Goal: Information Seeking & Learning: Learn about a topic

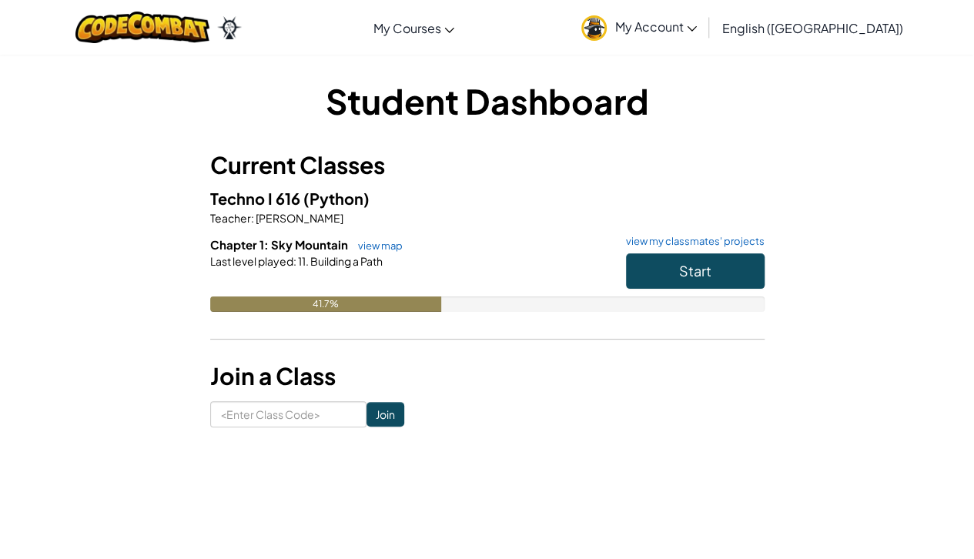
click at [508, 353] on hr at bounding box center [487, 347] width 554 height 16
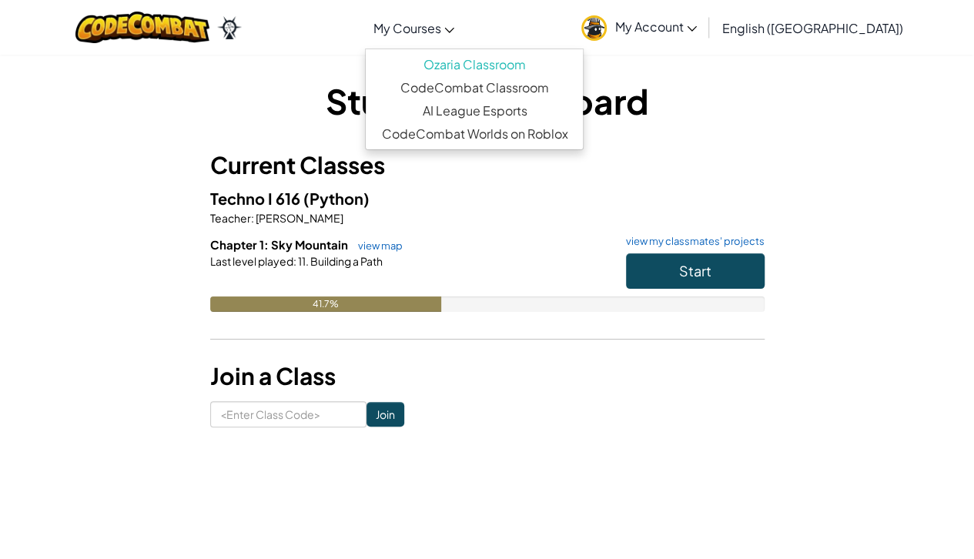
click at [462, 26] on link "My Courses" at bounding box center [413, 28] width 97 height 42
click at [800, 125] on div "Student Dashboard Current Classes Techno I 616 (Python) Teacher : [PERSON_NAME]…" at bounding box center [487, 252] width 901 height 350
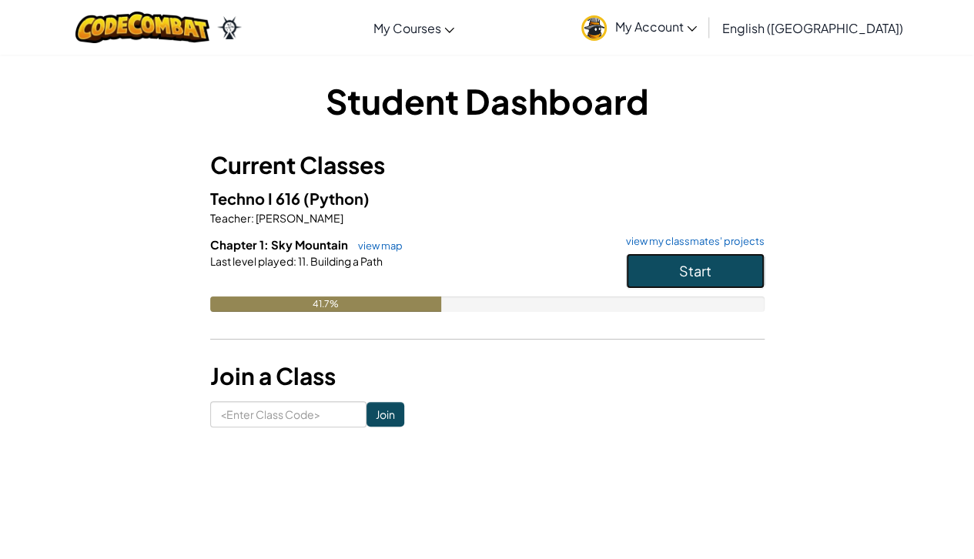
click at [679, 265] on span "Start" at bounding box center [695, 271] width 32 height 18
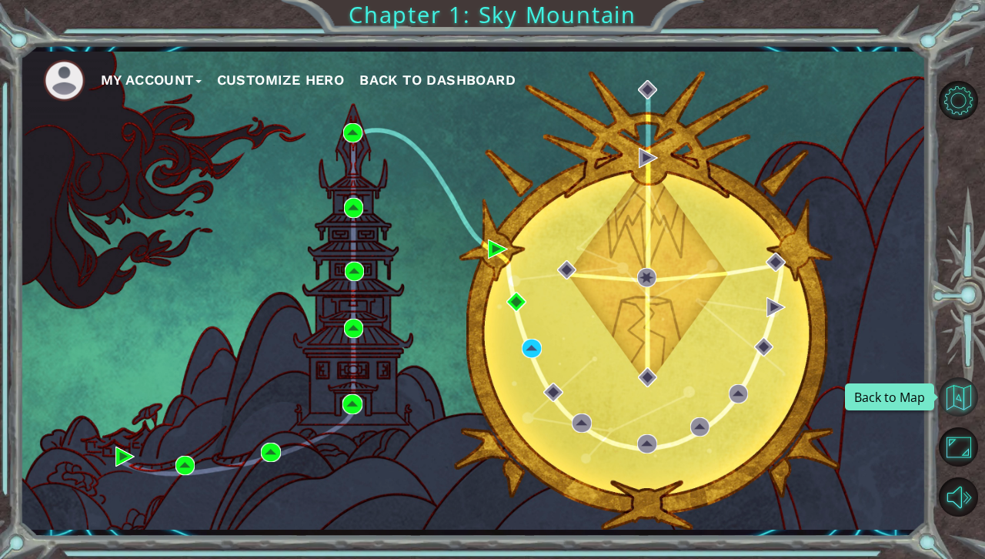
click at [954, 400] on button "Back to Map" at bounding box center [958, 396] width 39 height 39
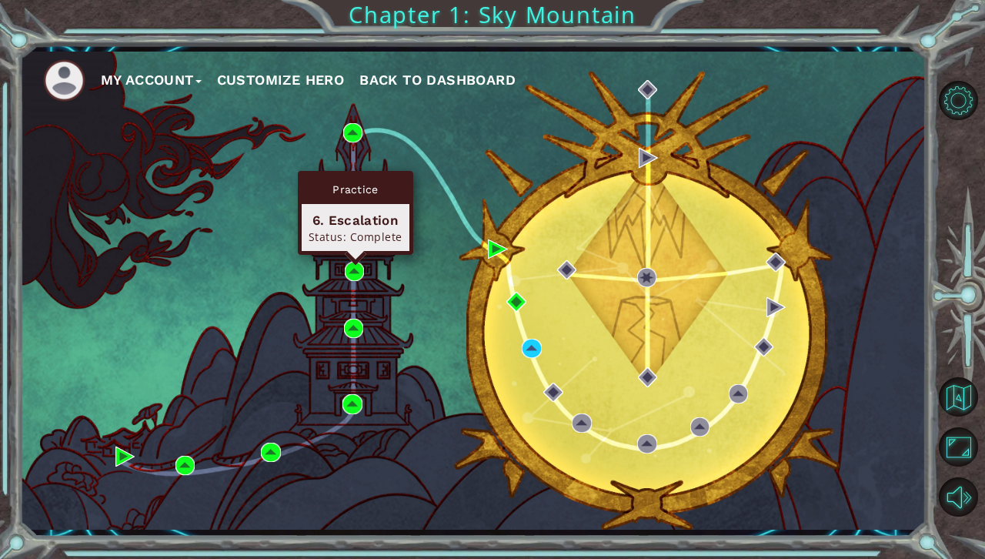
click at [351, 255] on div "Practice 6. Escalation Status: Complete" at bounding box center [355, 213] width 115 height 84
click at [360, 264] on img at bounding box center [354, 271] width 19 height 19
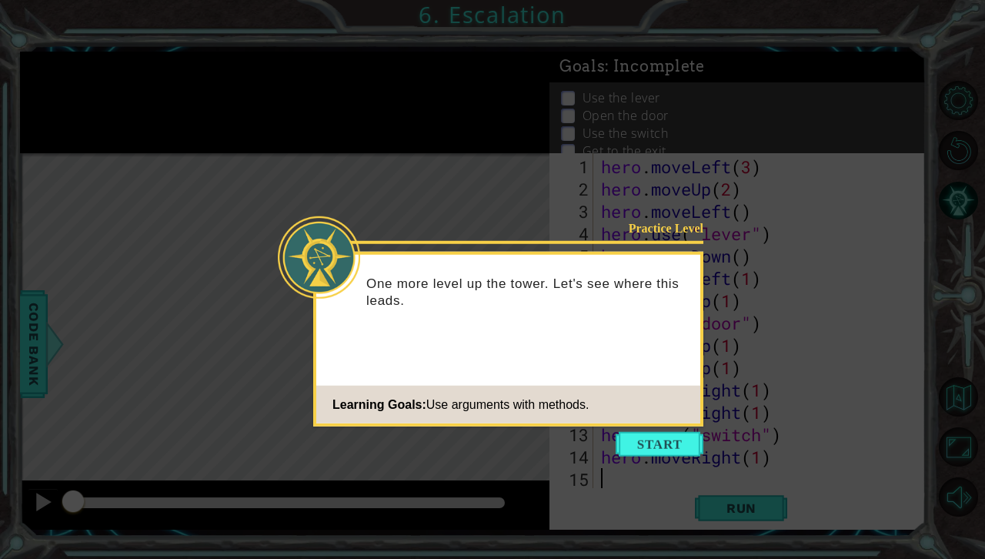
click at [268, 115] on icon at bounding box center [492, 279] width 985 height 559
click at [654, 448] on button "Start" at bounding box center [660, 444] width 88 height 25
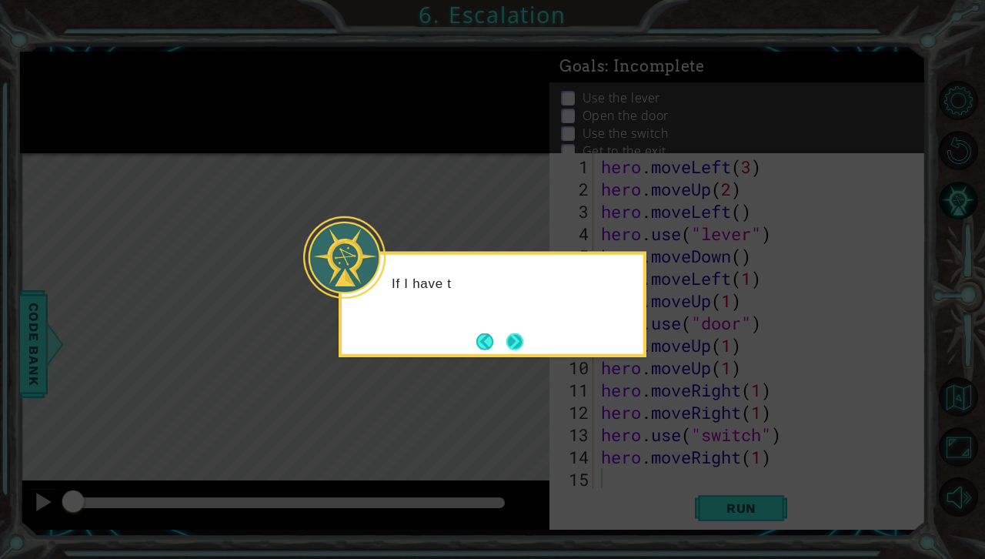
click at [506, 349] on button "Next" at bounding box center [514, 341] width 17 height 17
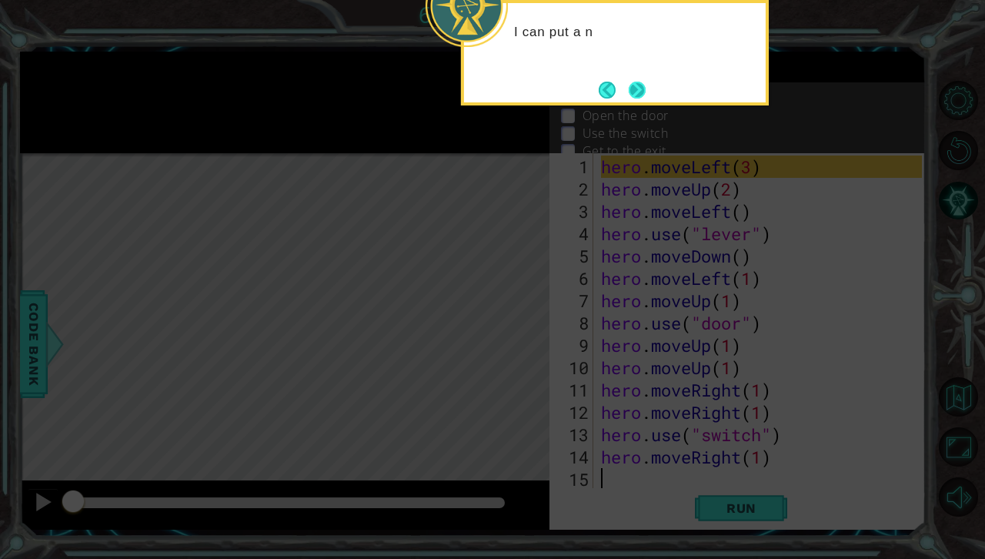
click at [639, 89] on button "Next" at bounding box center [637, 90] width 17 height 17
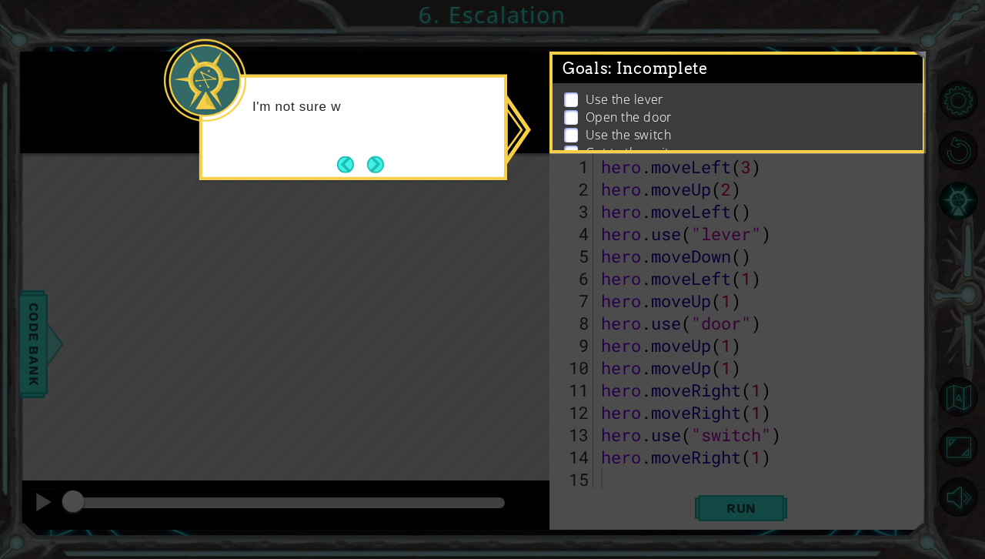
click at [384, 155] on button "Next" at bounding box center [375, 163] width 17 height 17
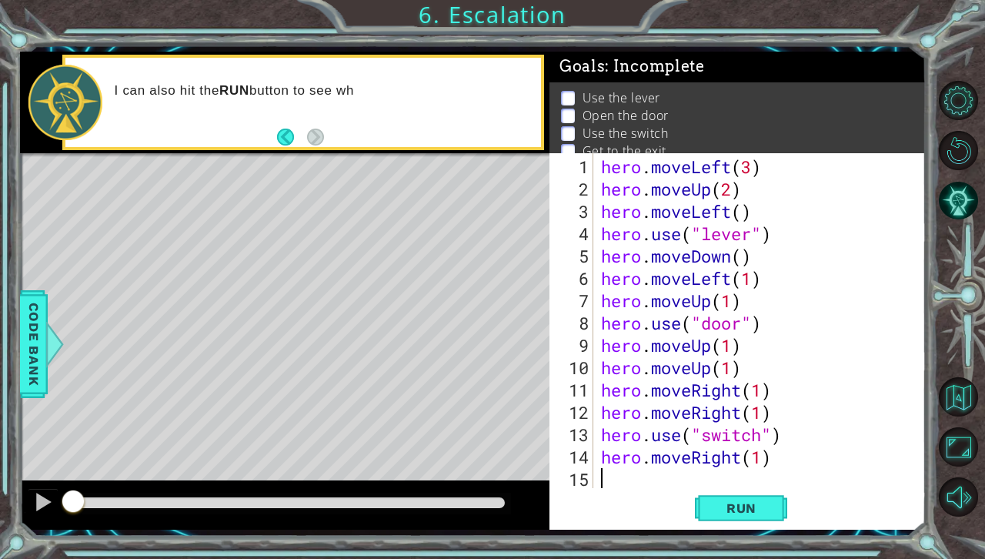
click at [427, 115] on div "I can also hit the RUN button to see wh" at bounding box center [323, 102] width 438 height 55
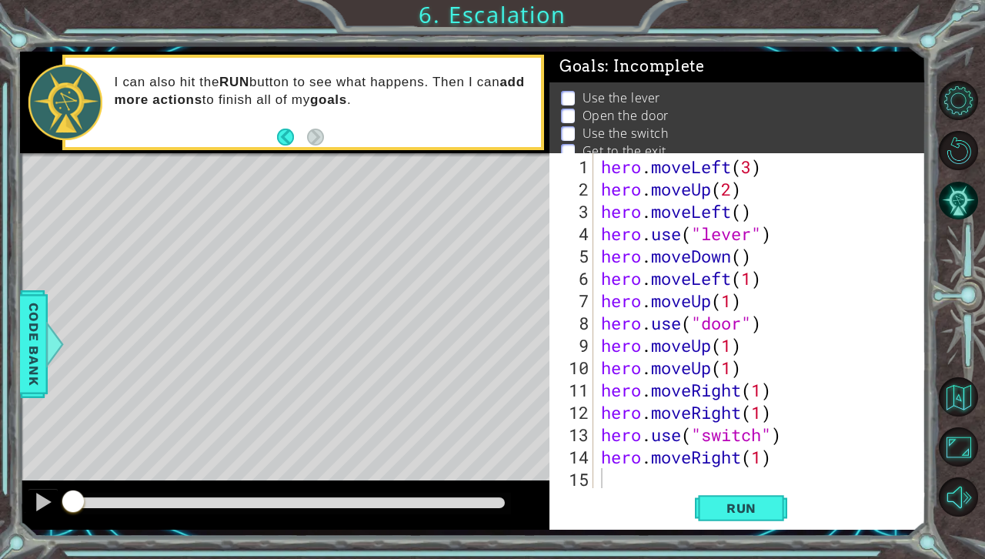
drag, startPoint x: 627, startPoint y: 162, endPoint x: 830, endPoint y: 313, distance: 253.1
click at [831, 349] on div "1 2 3 4 5 6 7 8 9 10 11 12 13 14 15 hero . moveLeft ( 3 ) hero . moveUp ( 2 ) h…" at bounding box center [736, 320] width 373 height 335
click at [290, 135] on button "Back" at bounding box center [292, 137] width 30 height 17
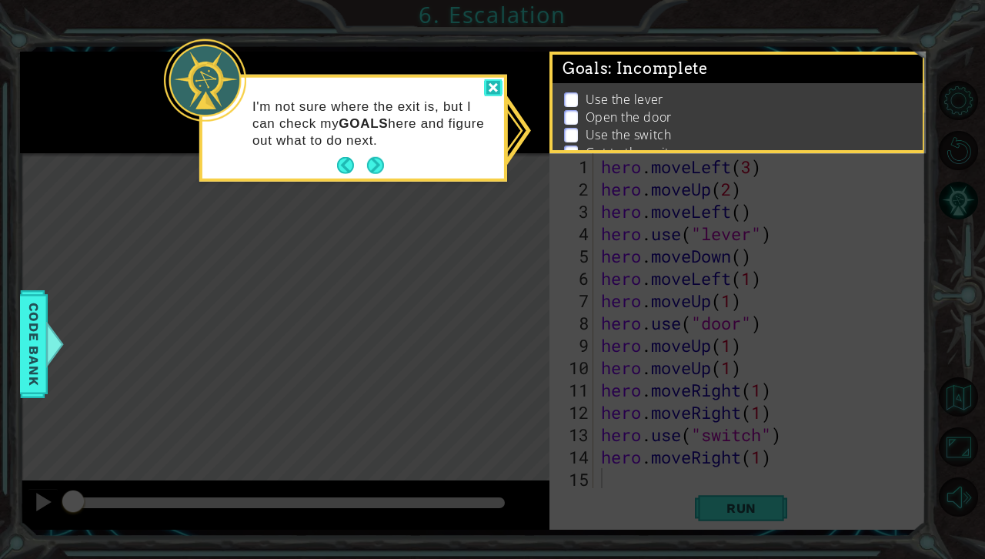
click at [493, 88] on div at bounding box center [493, 88] width 18 height 18
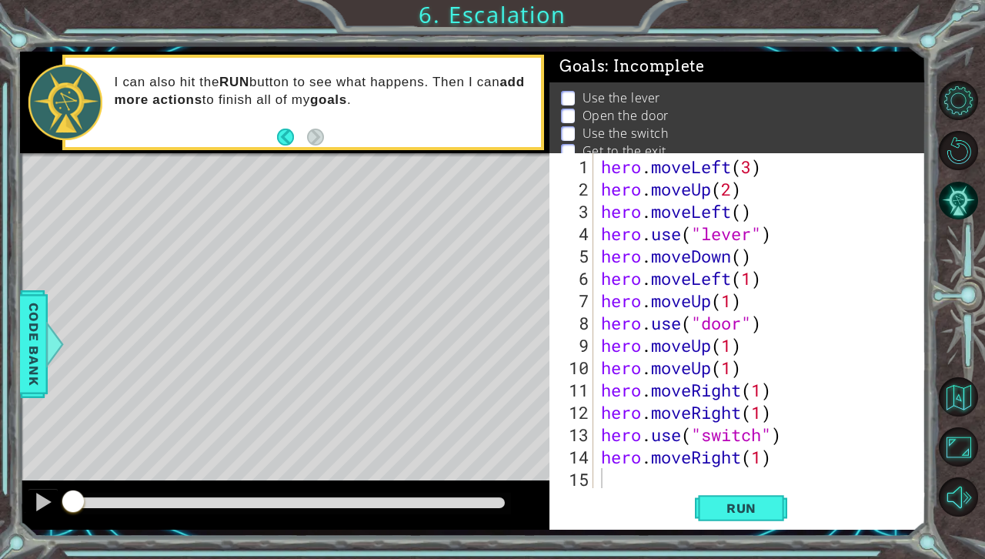
click at [967, 0] on div "1 ההההההההההההההההההההההההההההההההההההההההההההההההההההההההההההההההההההההההההההה…" at bounding box center [492, 279] width 985 height 559
drag, startPoint x: 553, startPoint y: 78, endPoint x: 648, endPoint y: 222, distance: 172.3
click at [648, 222] on div "Goals : Incomplete Use the lever Open the door Use the switch Get to the exit 1…" at bounding box center [738, 291] width 376 height 478
click at [961, 407] on button "Back to Map" at bounding box center [958, 396] width 39 height 39
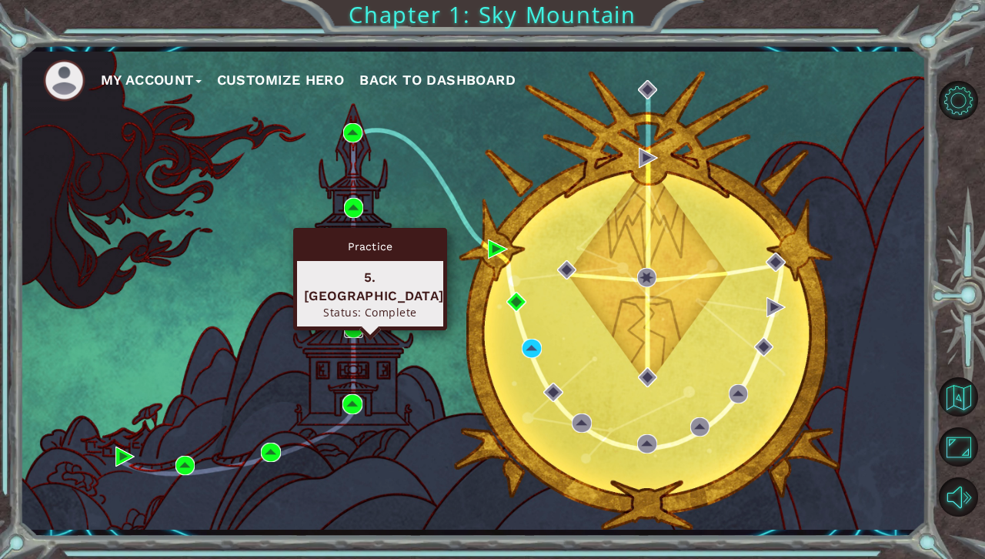
click at [354, 323] on img at bounding box center [353, 328] width 19 height 19
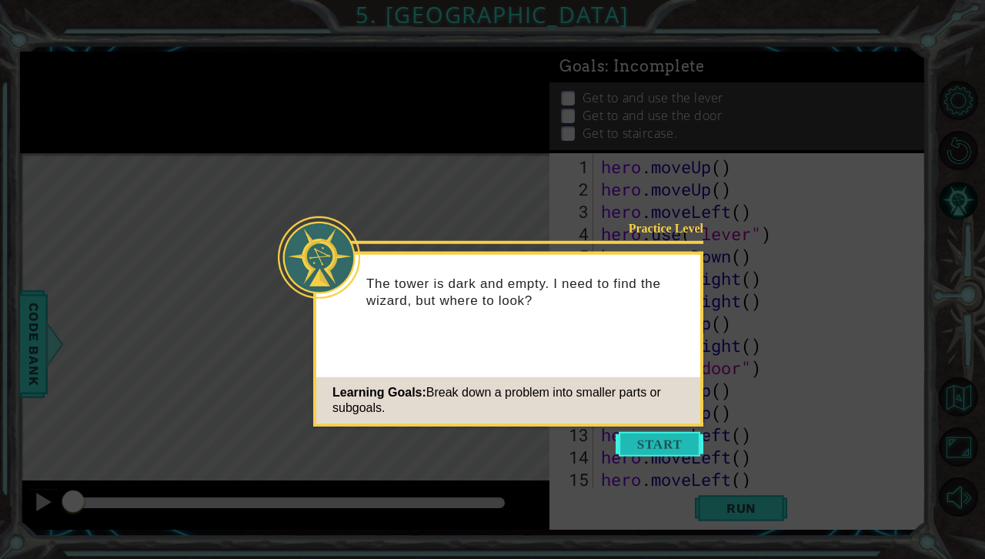
click at [654, 443] on button "Start" at bounding box center [660, 444] width 88 height 25
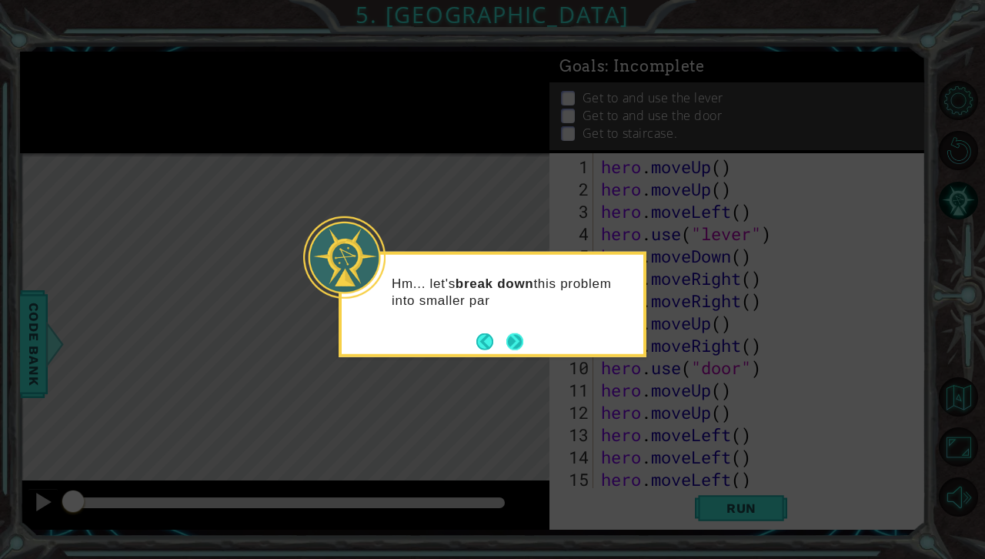
click at [523, 336] on button "Next" at bounding box center [515, 342] width 18 height 18
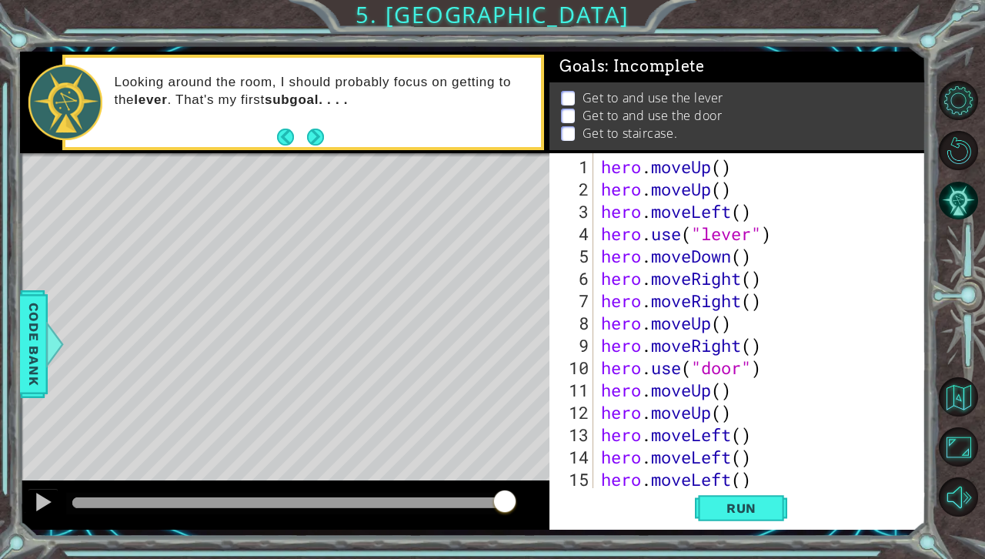
drag, startPoint x: 71, startPoint y: 514, endPoint x: 573, endPoint y: 437, distance: 507.7
click at [573, 437] on div "1 ההההההההההההההההההההההההההההההההההההההההההההההההההההההההההההההההההההההההההההה…" at bounding box center [473, 291] width 907 height 478
click at [50, 503] on div at bounding box center [43, 502] width 20 height 20
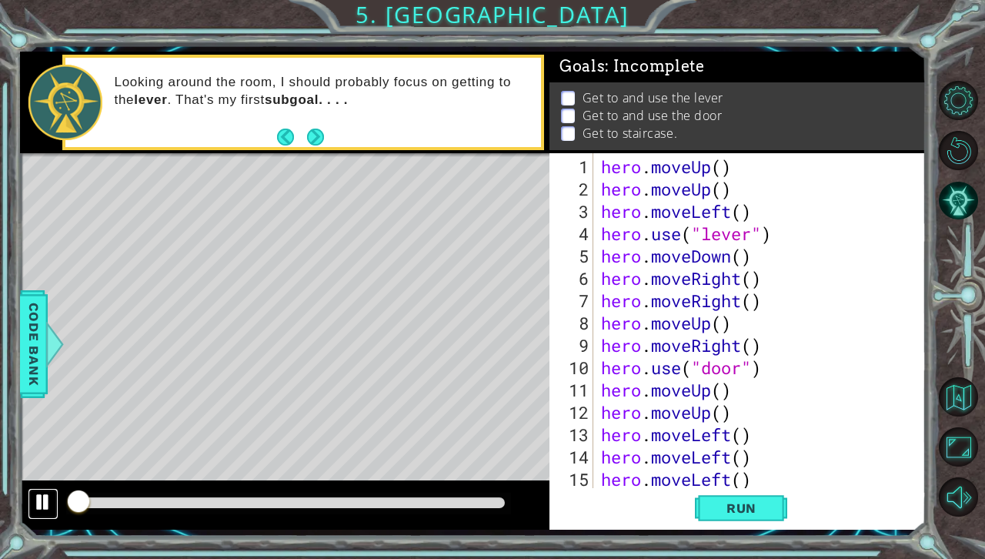
click at [49, 503] on div at bounding box center [43, 502] width 20 height 20
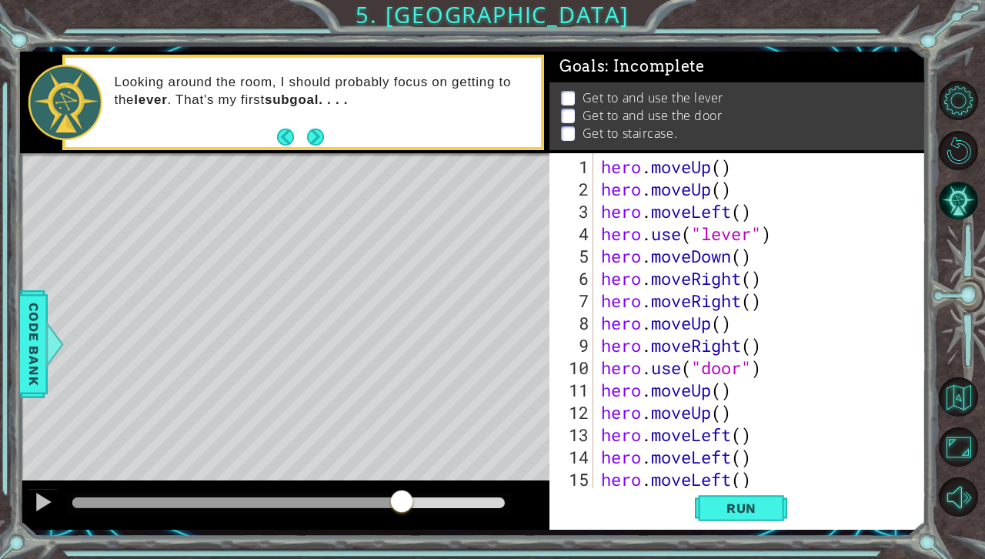
drag, startPoint x: 89, startPoint y: 493, endPoint x: 499, endPoint y: 490, distance: 409.5
click at [416, 490] on div at bounding box center [402, 503] width 28 height 28
drag, startPoint x: 504, startPoint y: 500, endPoint x: 458, endPoint y: 505, distance: 46.4
click at [490, 505] on div at bounding box center [504, 503] width 28 height 28
click at [49, 501] on div at bounding box center [43, 502] width 20 height 20
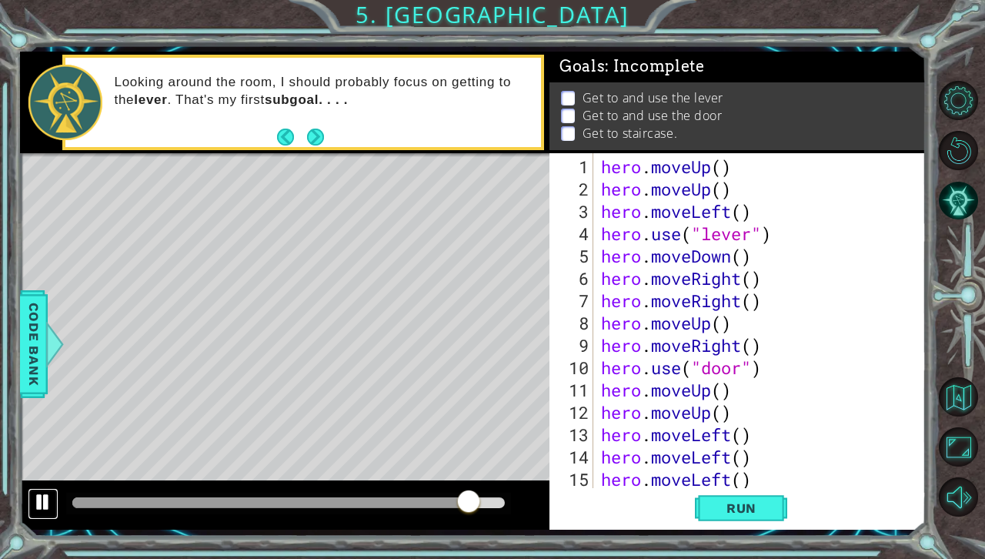
click at [48, 501] on div at bounding box center [43, 502] width 20 height 20
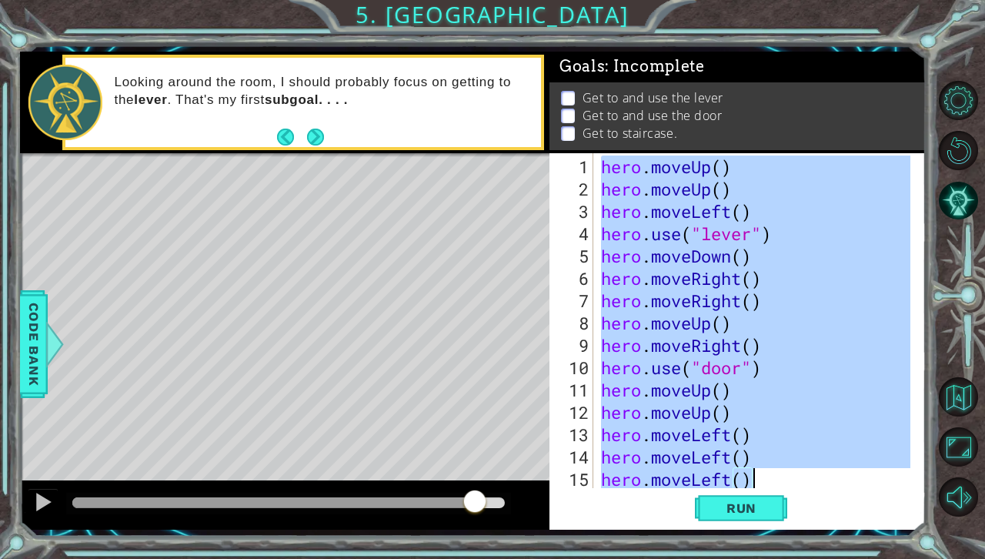
drag, startPoint x: 600, startPoint y: 168, endPoint x: 790, endPoint y: 485, distance: 369.4
click at [790, 485] on div "hero . moveUp ( ) hero . moveUp ( ) hero . moveLeft ( ) hero . use ( "lever" ) …" at bounding box center [758, 344] width 320 height 379
click at [555, 215] on div "3" at bounding box center [573, 211] width 41 height 22
type textarea "hero.moveLeft()"
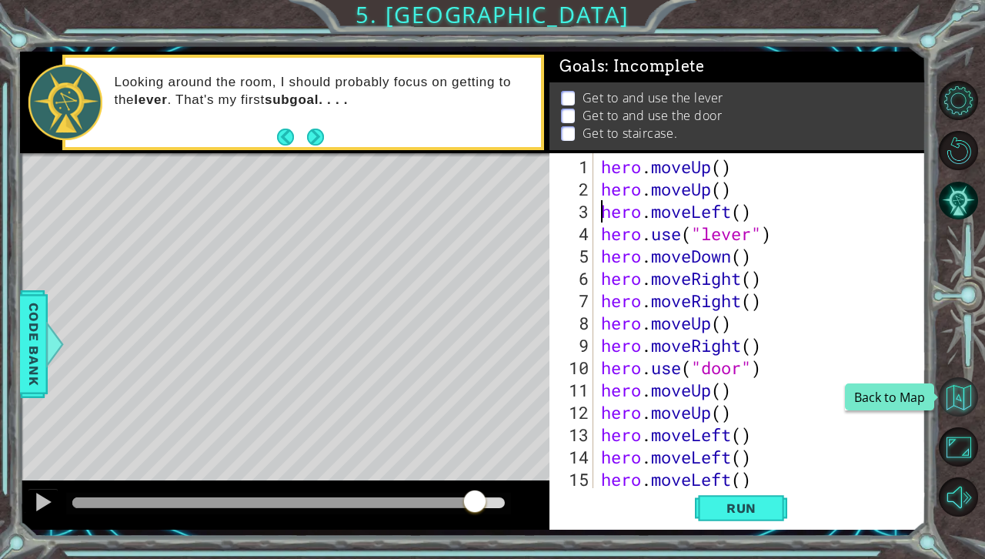
click at [954, 382] on button "Back to Map" at bounding box center [958, 396] width 39 height 39
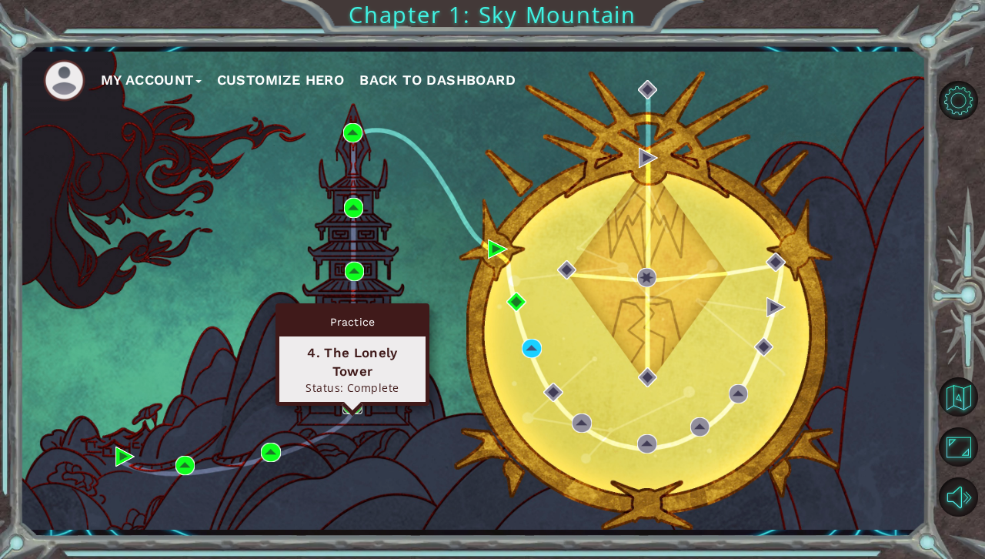
click at [357, 400] on img at bounding box center [352, 403] width 19 height 19
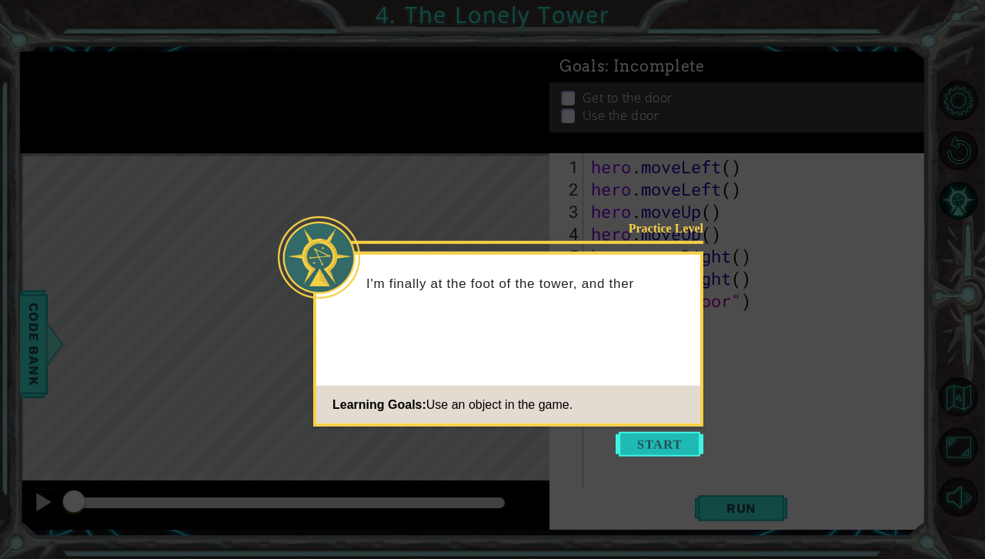
click at [676, 443] on button "Start" at bounding box center [660, 444] width 88 height 25
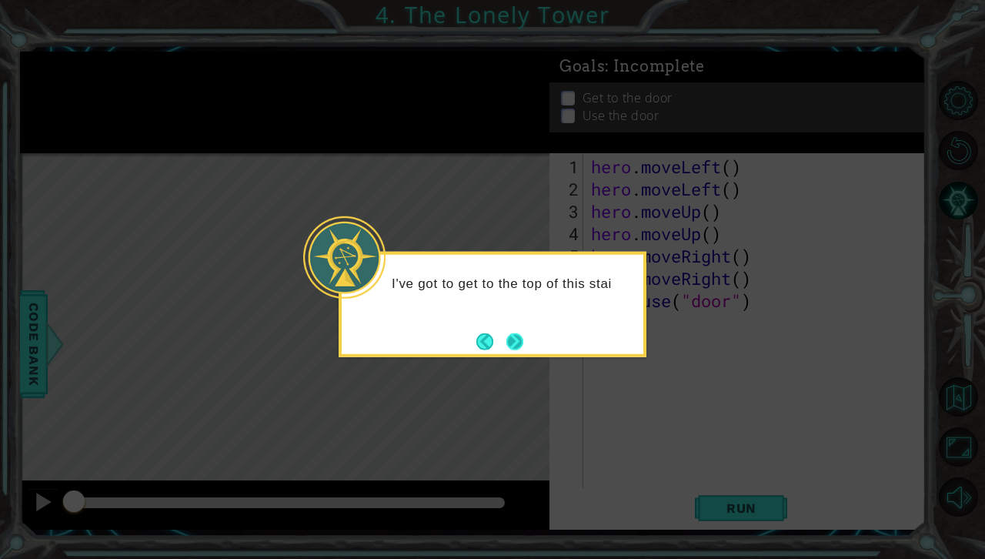
click at [519, 343] on button "Next" at bounding box center [514, 341] width 17 height 17
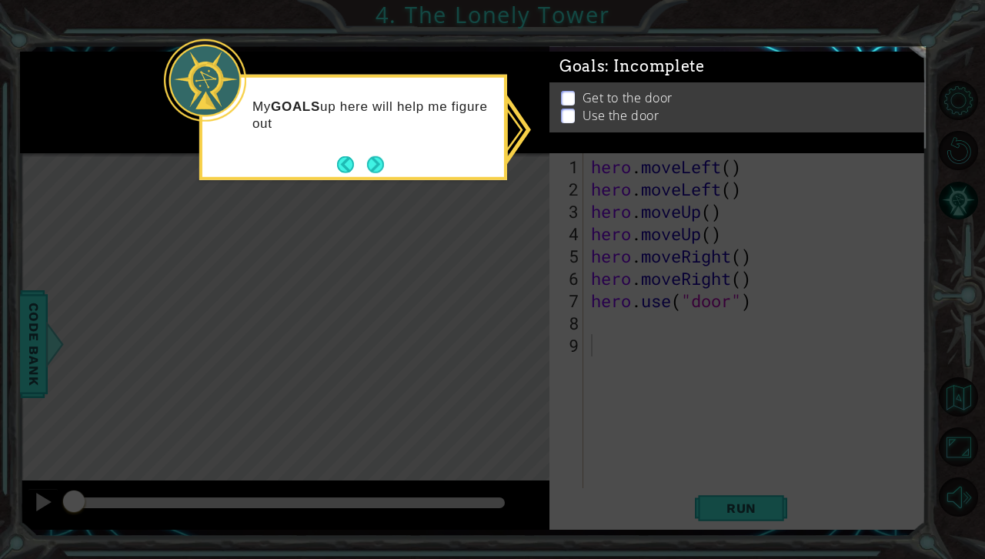
click at [369, 162] on button "Next" at bounding box center [375, 163] width 17 height 17
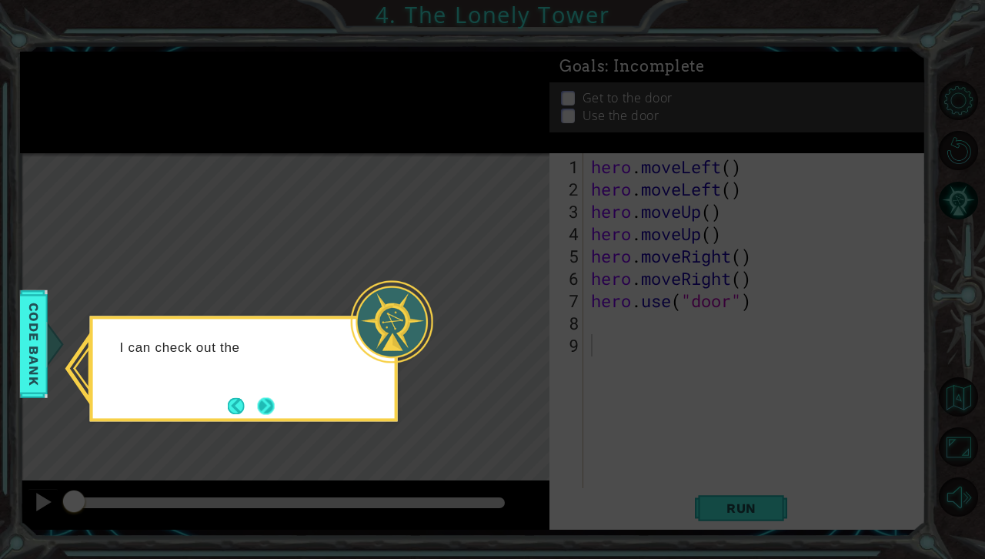
click at [257, 402] on button "Next" at bounding box center [266, 406] width 18 height 18
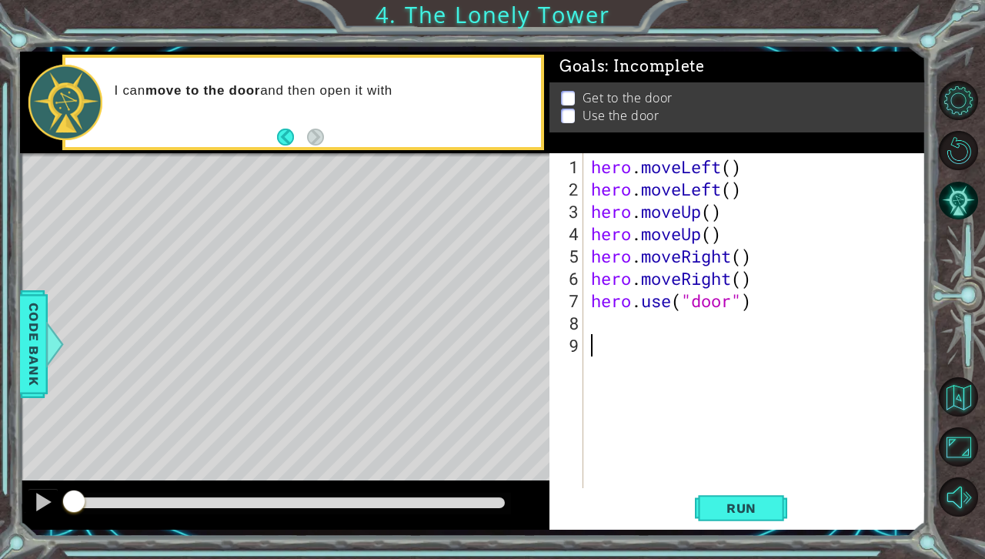
click at [600, 367] on div "hero . moveLeft ( ) hero . moveLeft ( ) hero . moveUp ( ) hero . moveUp ( ) her…" at bounding box center [759, 344] width 342 height 379
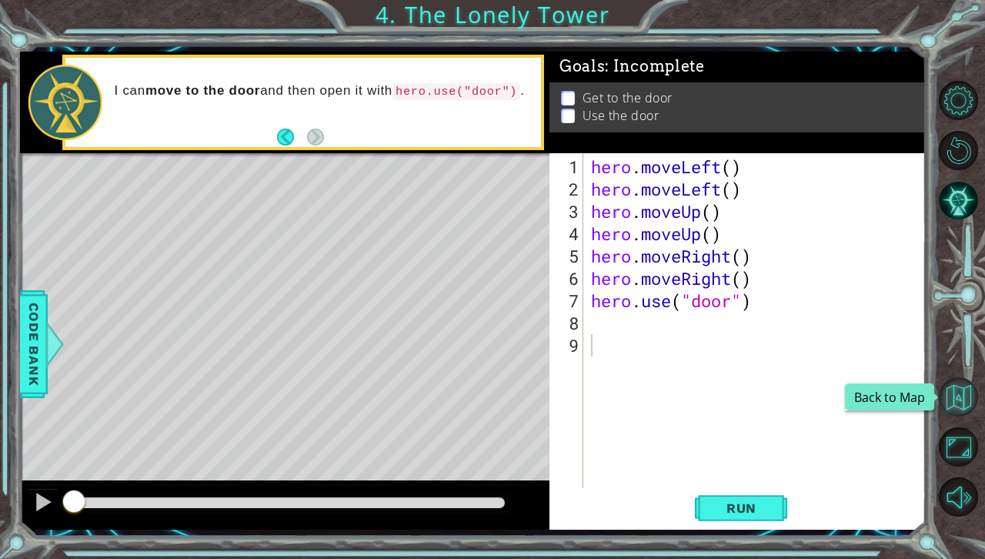
click at [956, 398] on button "Back to Map" at bounding box center [958, 396] width 39 height 39
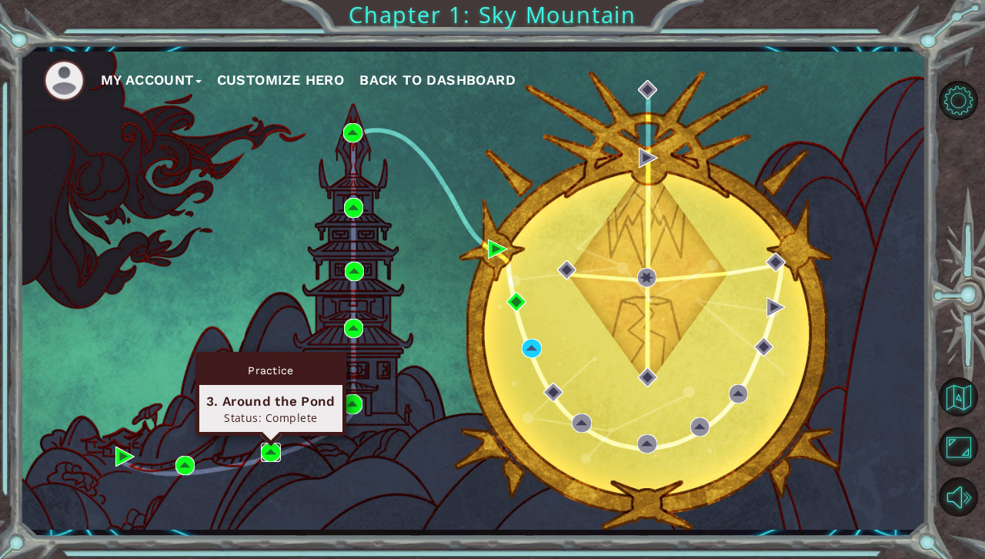
click at [276, 450] on img at bounding box center [270, 452] width 19 height 19
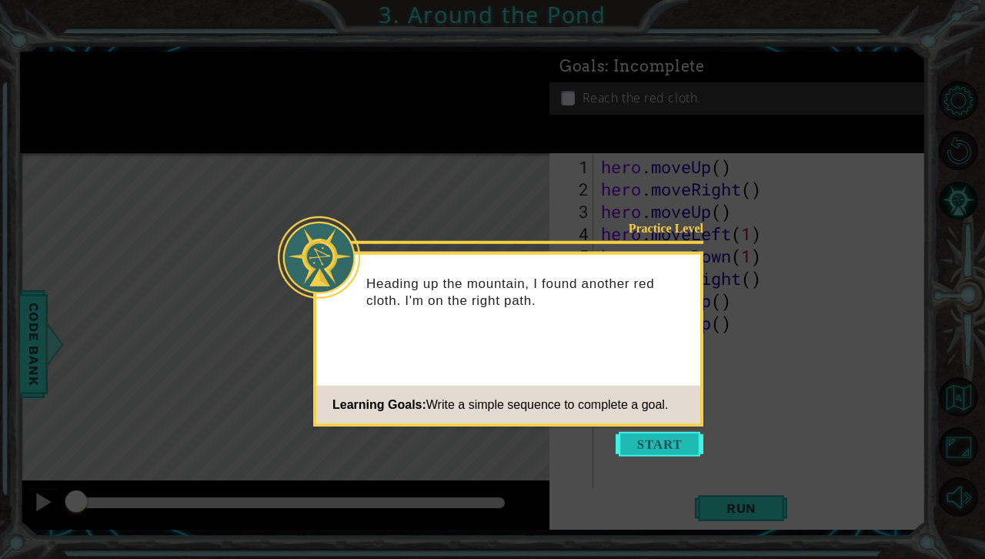
click at [660, 453] on button "Start" at bounding box center [660, 444] width 88 height 25
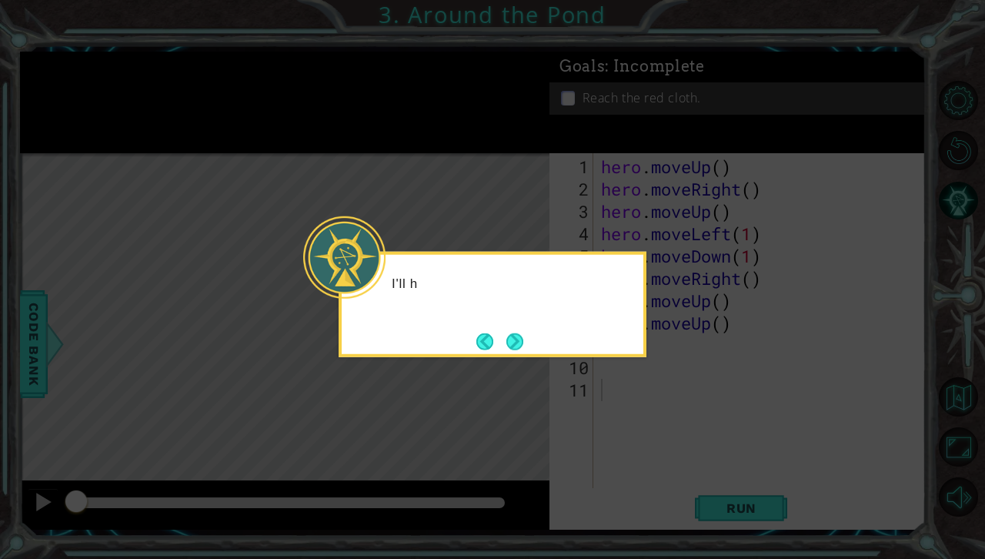
click at [535, 334] on div "I'll h" at bounding box center [493, 304] width 308 height 105
click at [509, 348] on button "Next" at bounding box center [514, 341] width 17 height 17
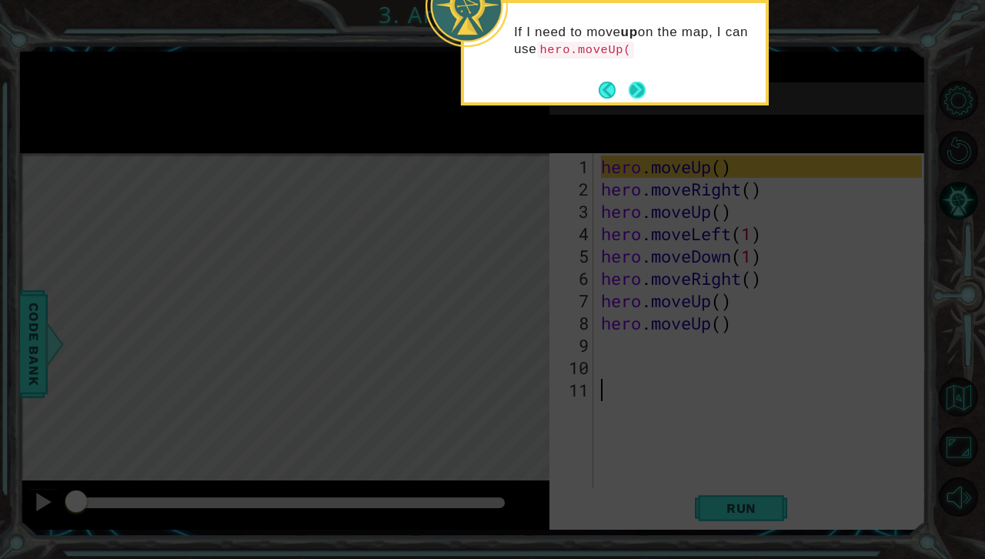
click at [647, 83] on div "If I need to move up on the map, I can use hero.moveUp(" at bounding box center [615, 48] width 302 height 79
click at [641, 86] on button "Next" at bounding box center [637, 90] width 17 height 17
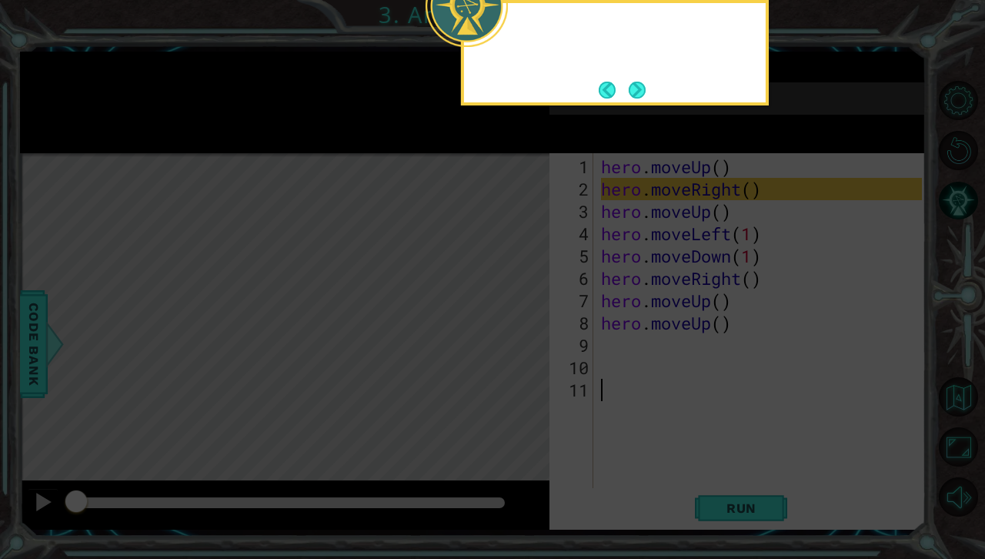
click at [636, 95] on button "Next" at bounding box center [637, 90] width 17 height 17
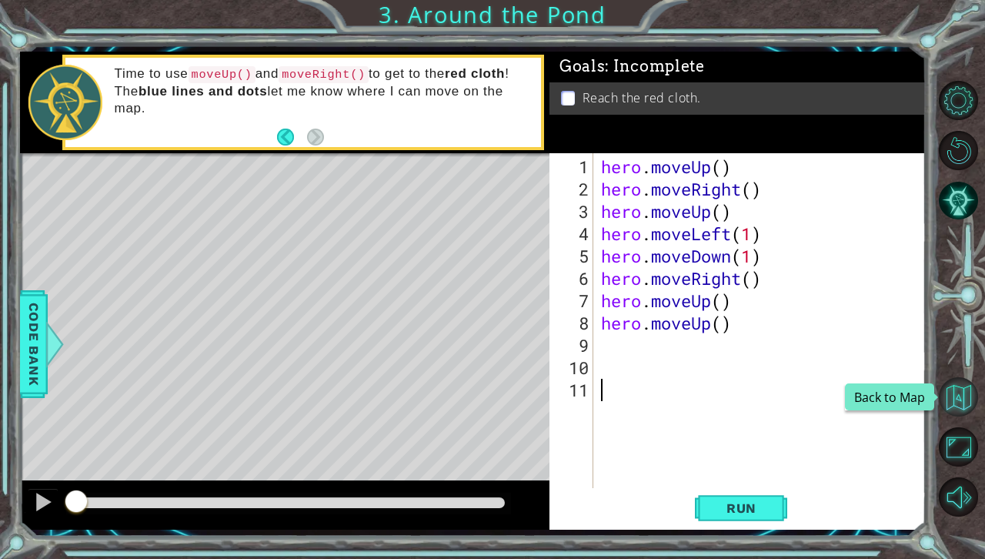
click at [951, 386] on button "Back to Map" at bounding box center [958, 396] width 39 height 39
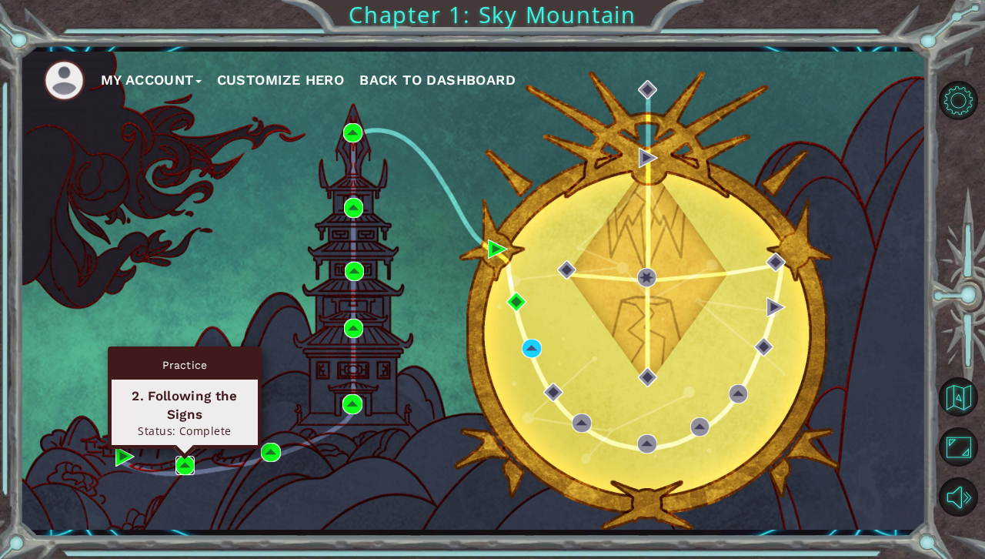
click at [187, 469] on img at bounding box center [185, 465] width 19 height 19
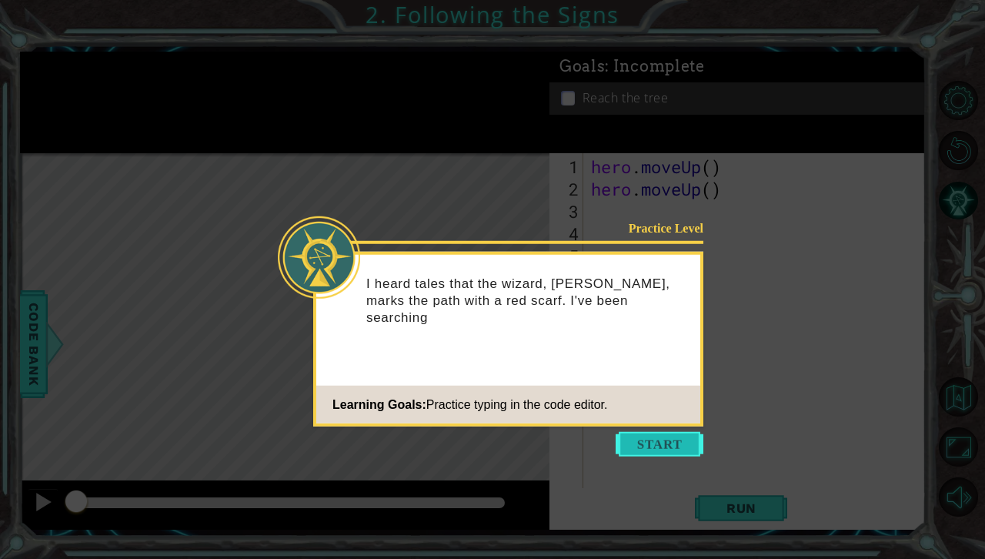
click at [652, 443] on button "Start" at bounding box center [660, 444] width 88 height 25
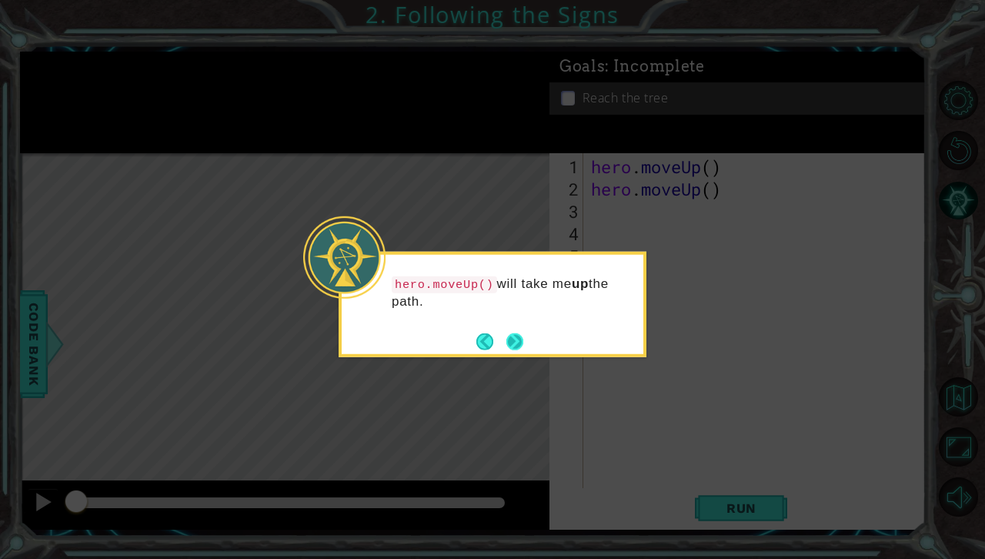
click at [506, 333] on button "Next" at bounding box center [514, 341] width 17 height 17
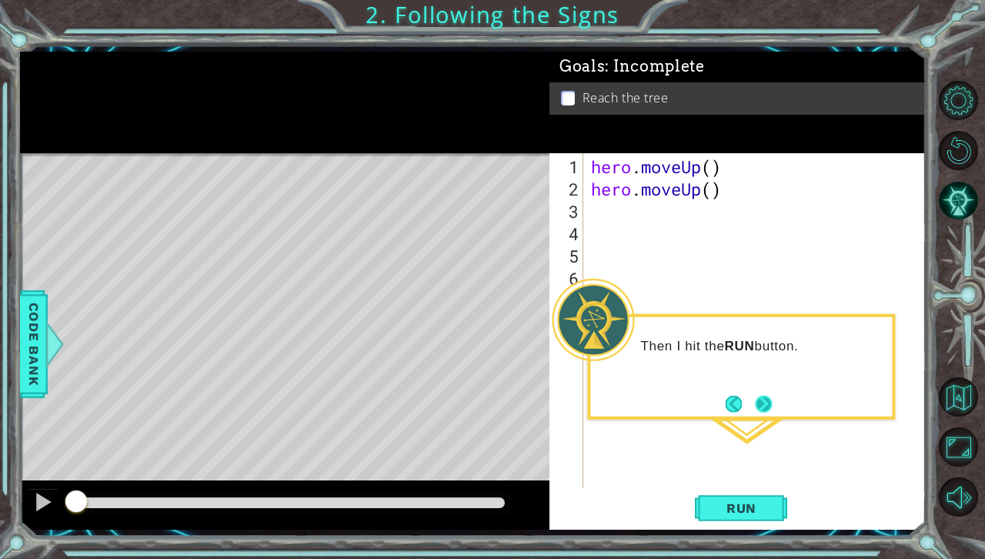
click at [769, 403] on button "Next" at bounding box center [763, 403] width 17 height 17
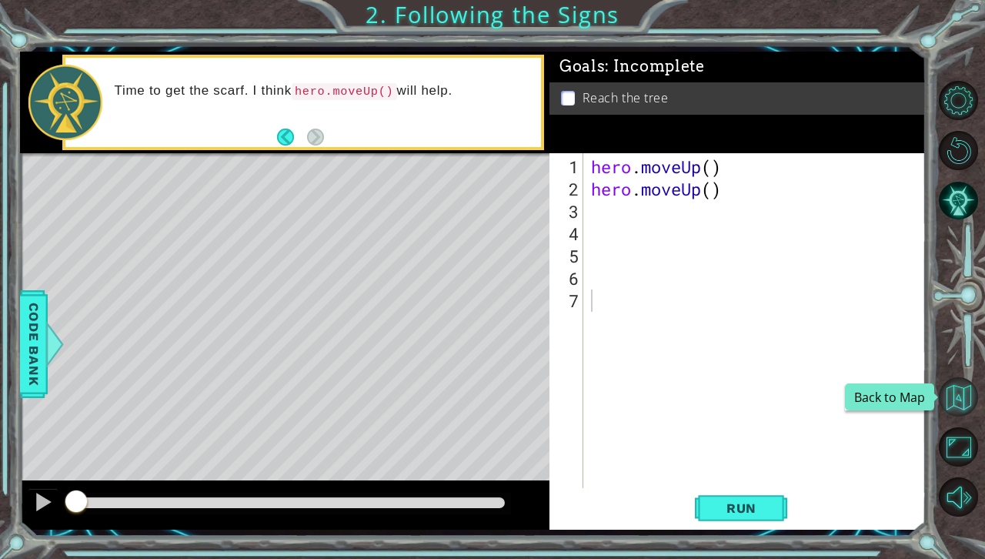
click at [957, 393] on button "Back to Map" at bounding box center [958, 396] width 39 height 39
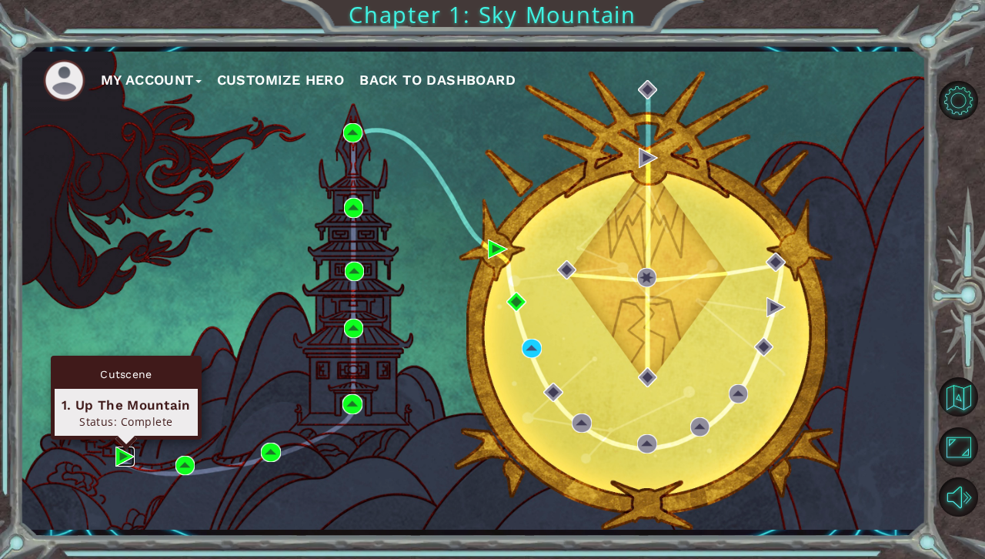
click at [123, 460] on img at bounding box center [124, 455] width 19 height 19
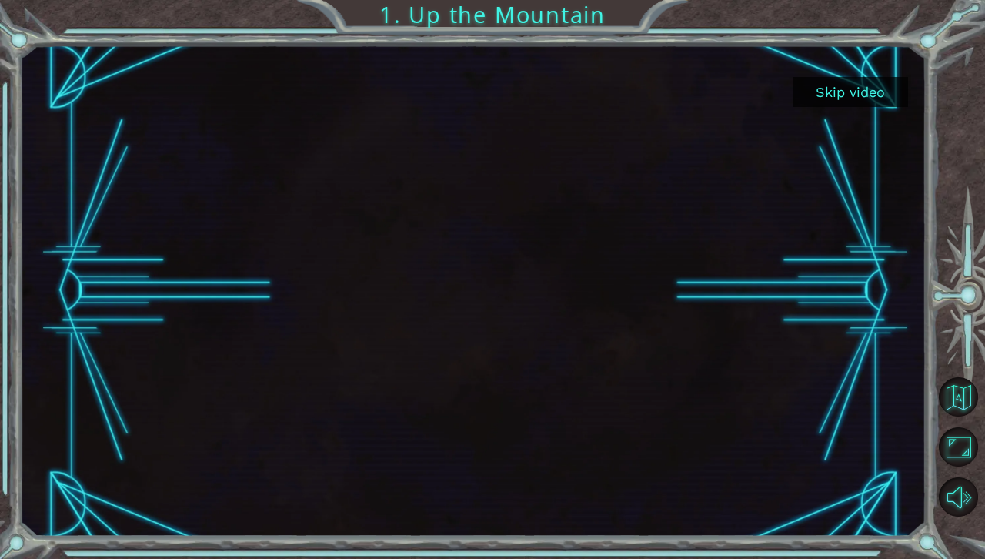
click at [862, 90] on button "Skip video" at bounding box center [850, 92] width 115 height 30
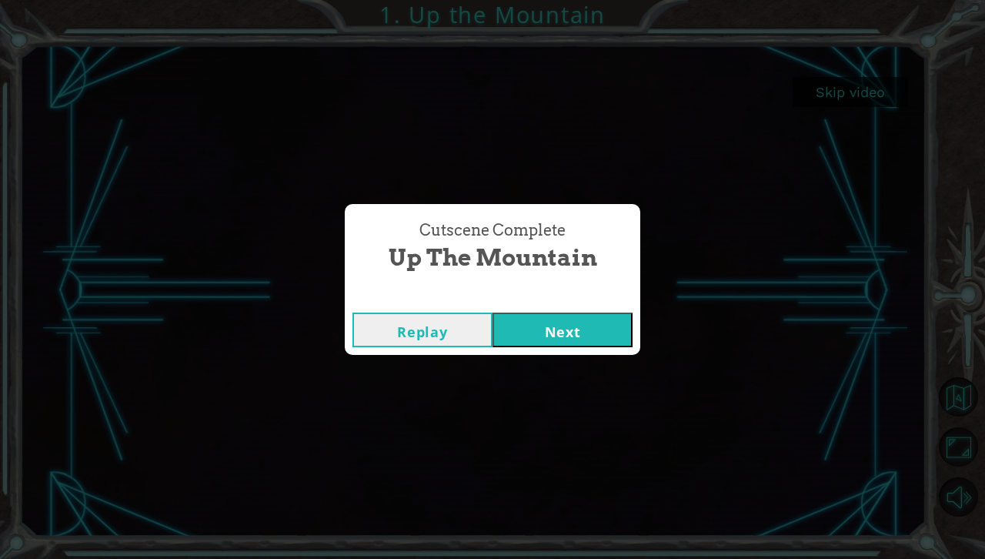
click at [577, 333] on button "Next" at bounding box center [563, 330] width 140 height 35
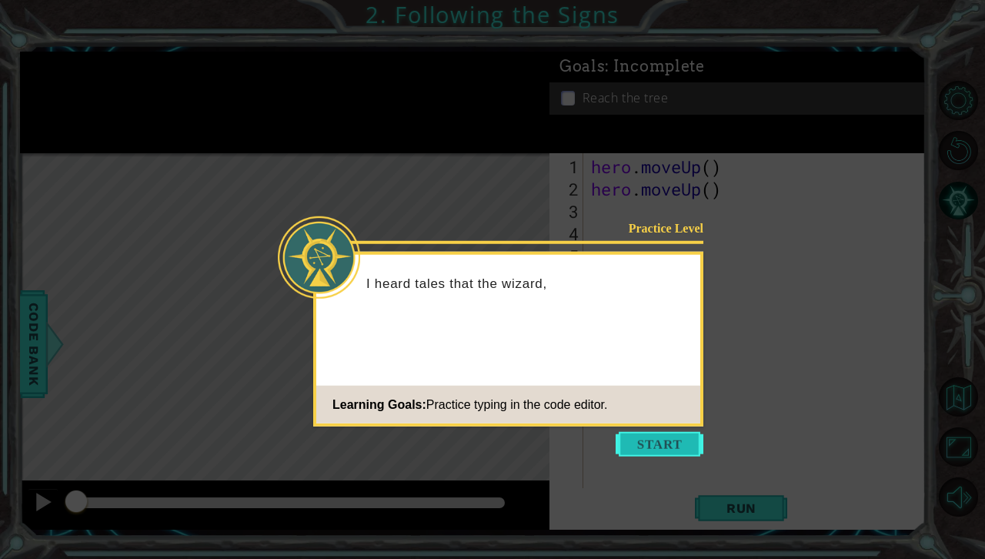
click at [660, 435] on button "Start" at bounding box center [660, 444] width 88 height 25
